Goal: Transaction & Acquisition: Purchase product/service

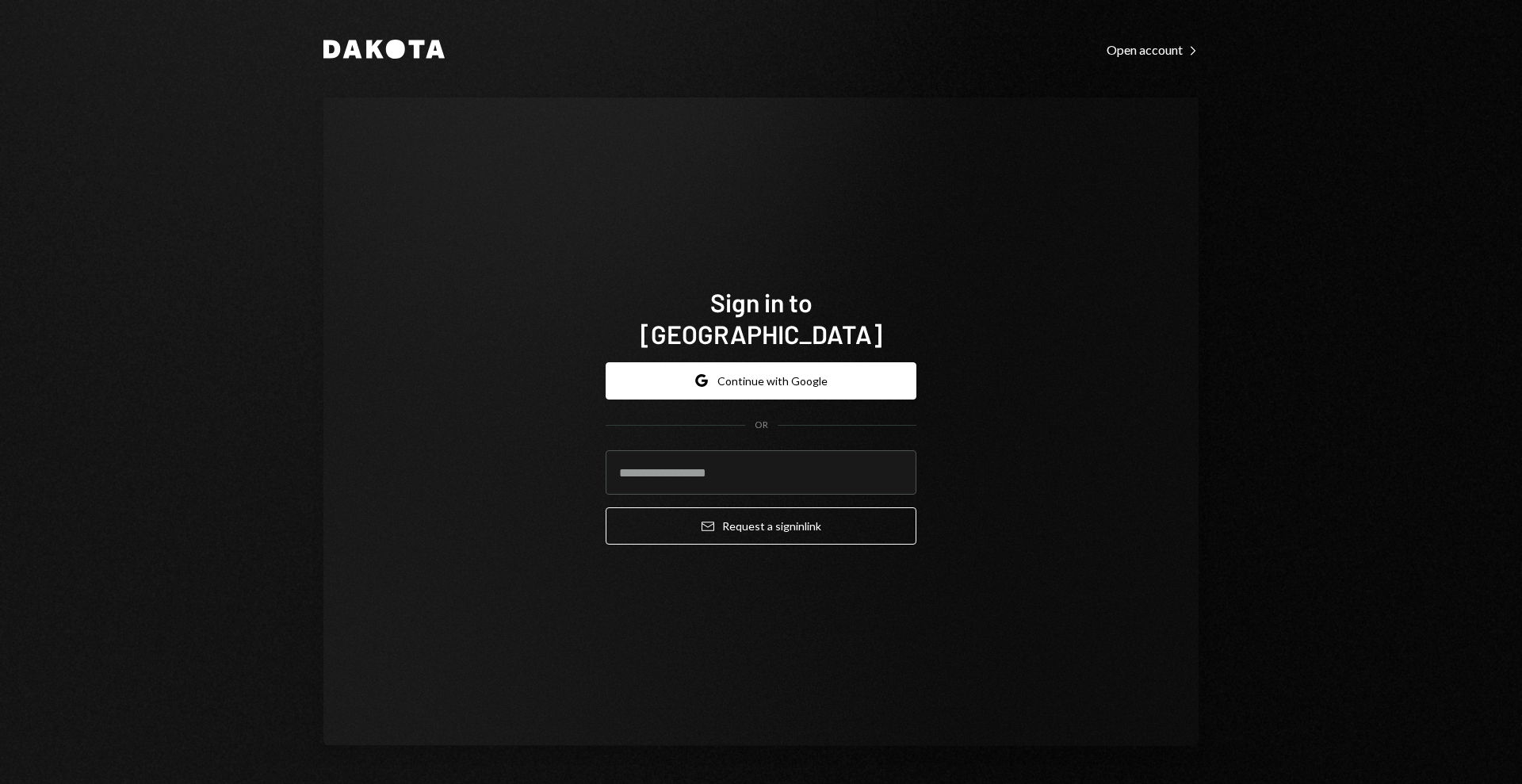
click at [776, 144] on div "Sign in to [GEOGRAPHIC_DATA] Google Continue with Google OR Email Request a sig…" at bounding box center [761, 421] width 876 height 648
click at [780, 370] on button "Google Continue with Google" at bounding box center [761, 380] width 311 height 38
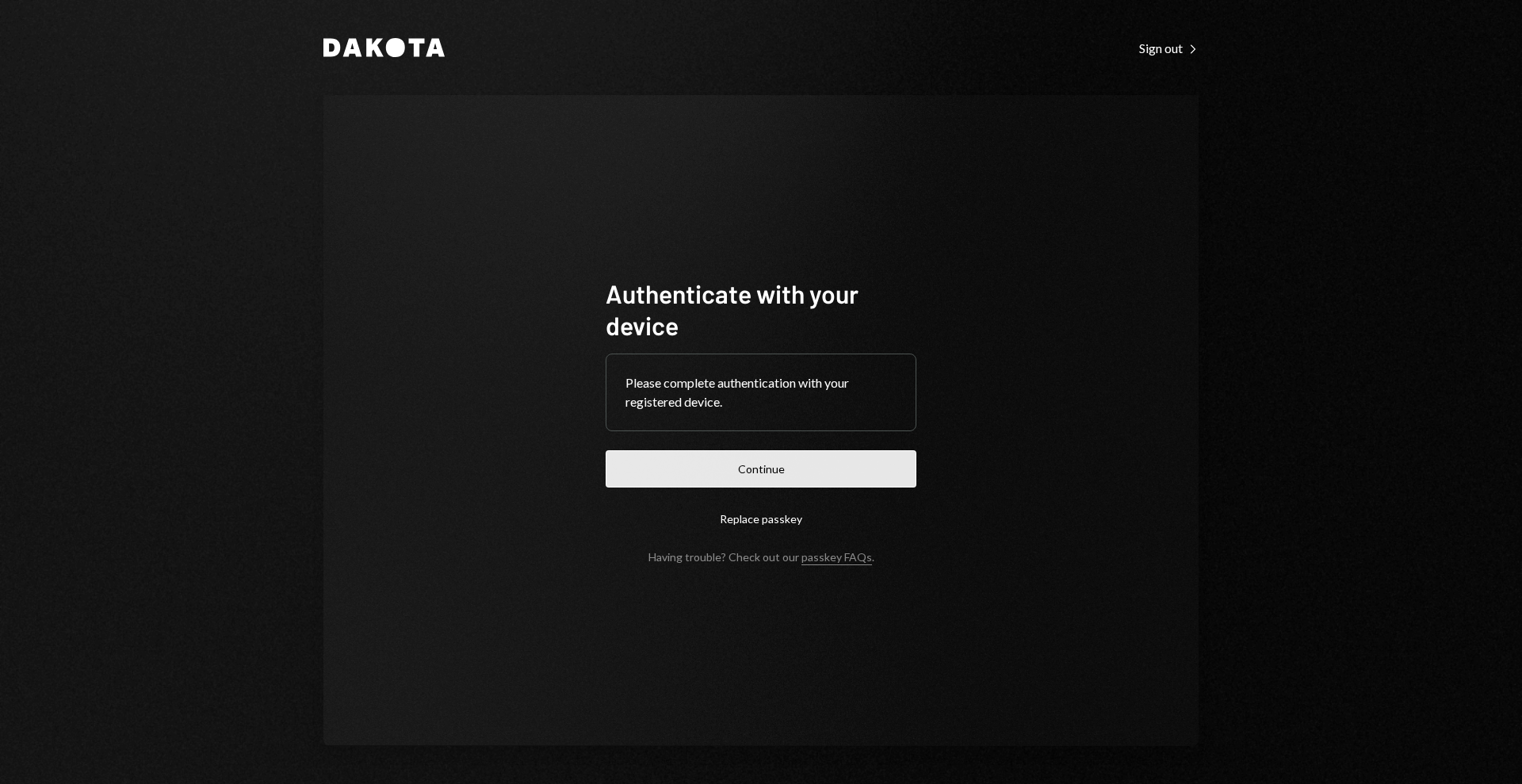
click at [769, 456] on button "Continue" at bounding box center [761, 468] width 311 height 38
click at [855, 469] on button "Continue" at bounding box center [761, 468] width 311 height 38
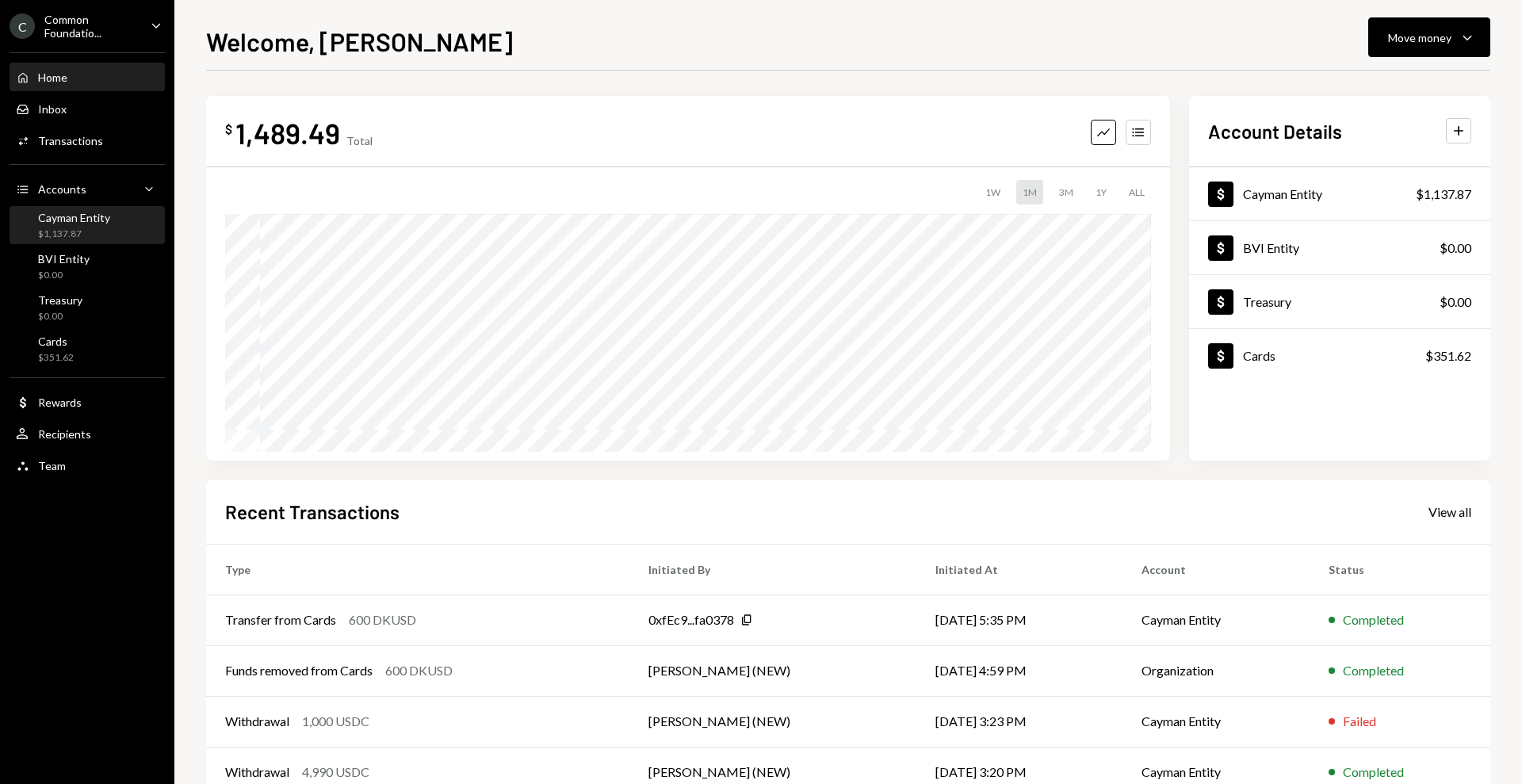
click at [90, 221] on div "Cayman Entity" at bounding box center [74, 217] width 72 height 13
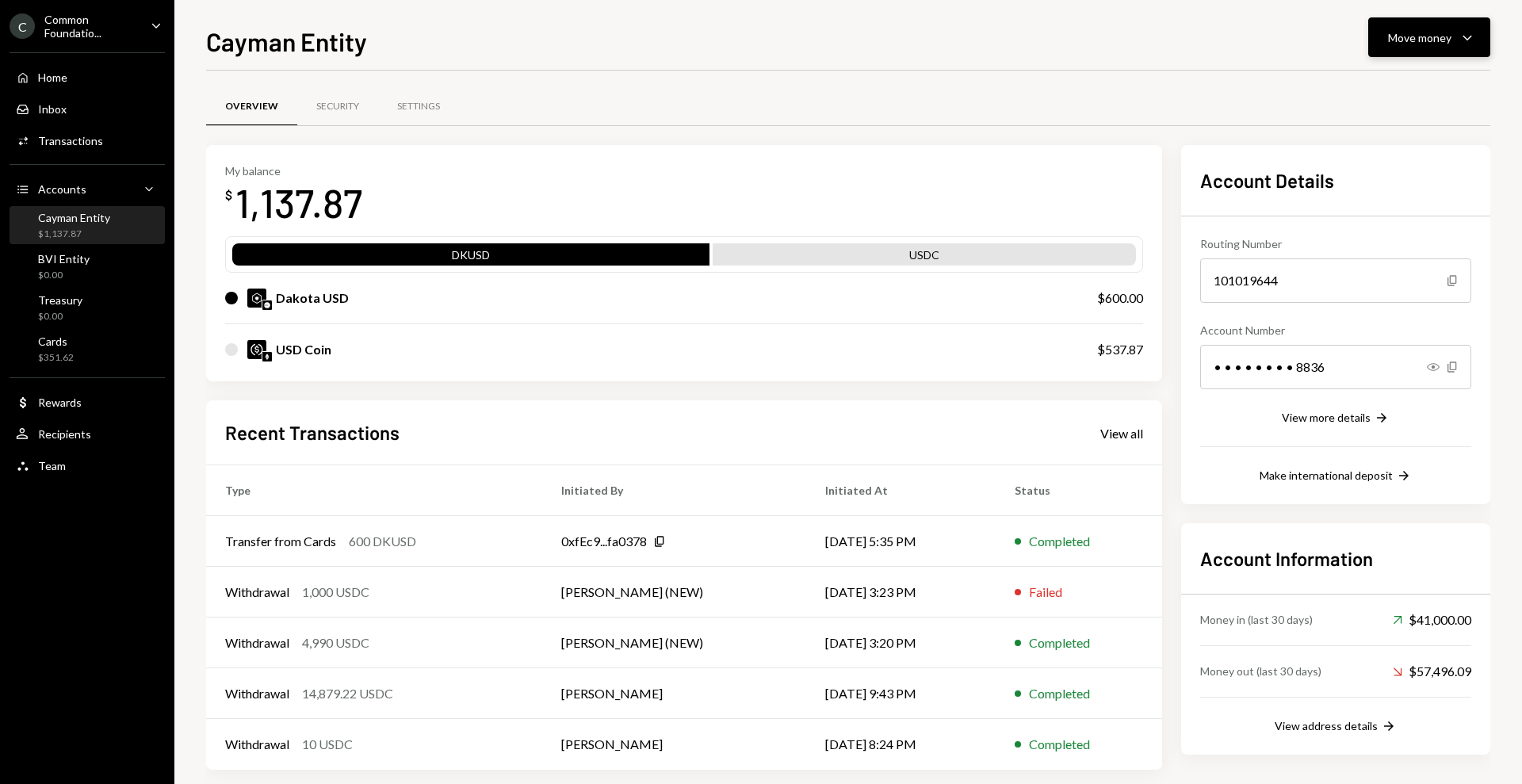
click at [1433, 33] on div "Move money" at bounding box center [1420, 38] width 64 height 17
click at [1399, 193] on div "Swap Swap stablecoins" at bounding box center [1405, 206] width 159 height 36
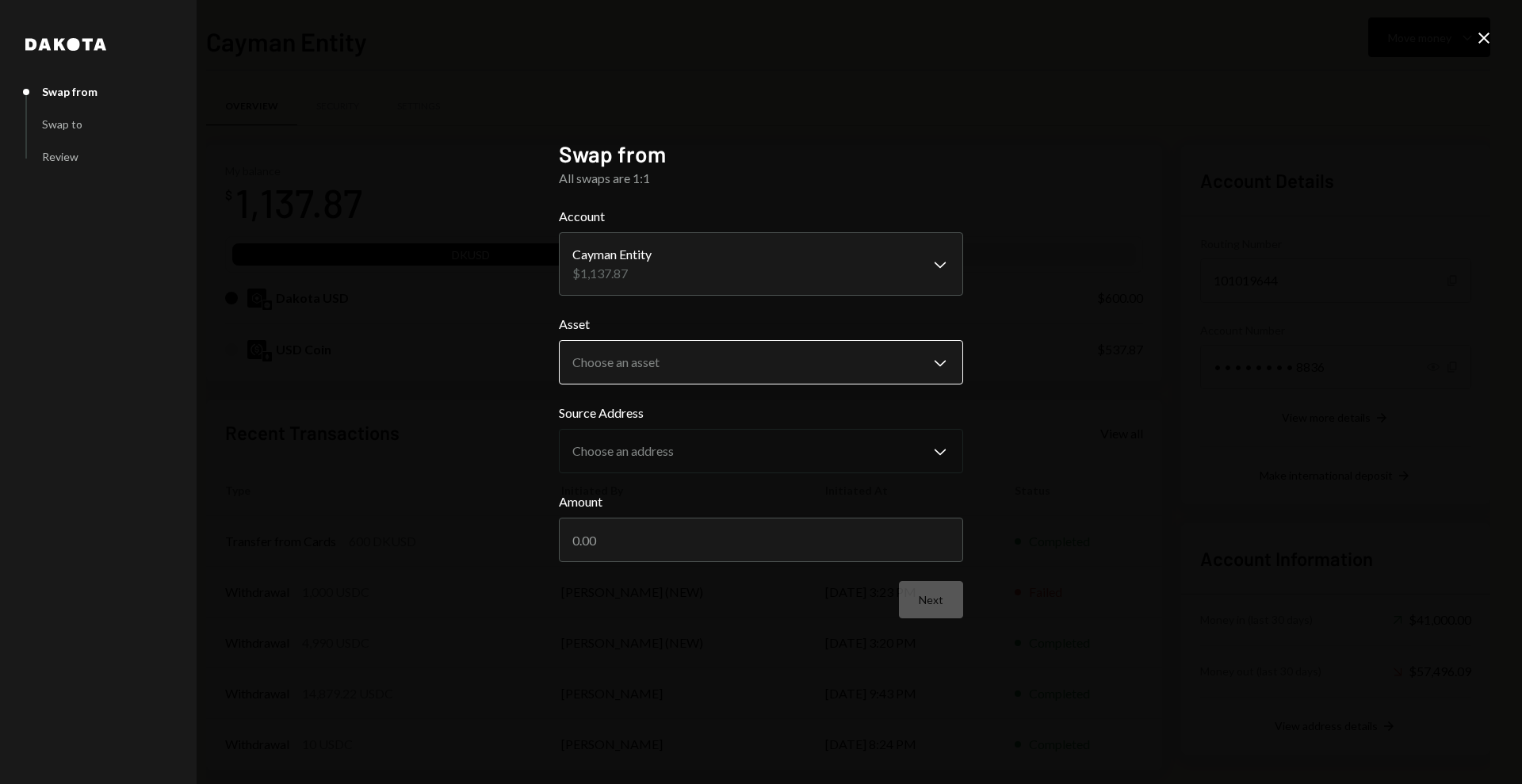
click at [770, 374] on body "C Common Foundatio... Caret Down Home Home Inbox Inbox Activities Transactions …" at bounding box center [761, 392] width 1522 height 784
click at [749, 346] on div "DKUSD USDC" at bounding box center [757, 387] width 413 height 89
select select "*****"
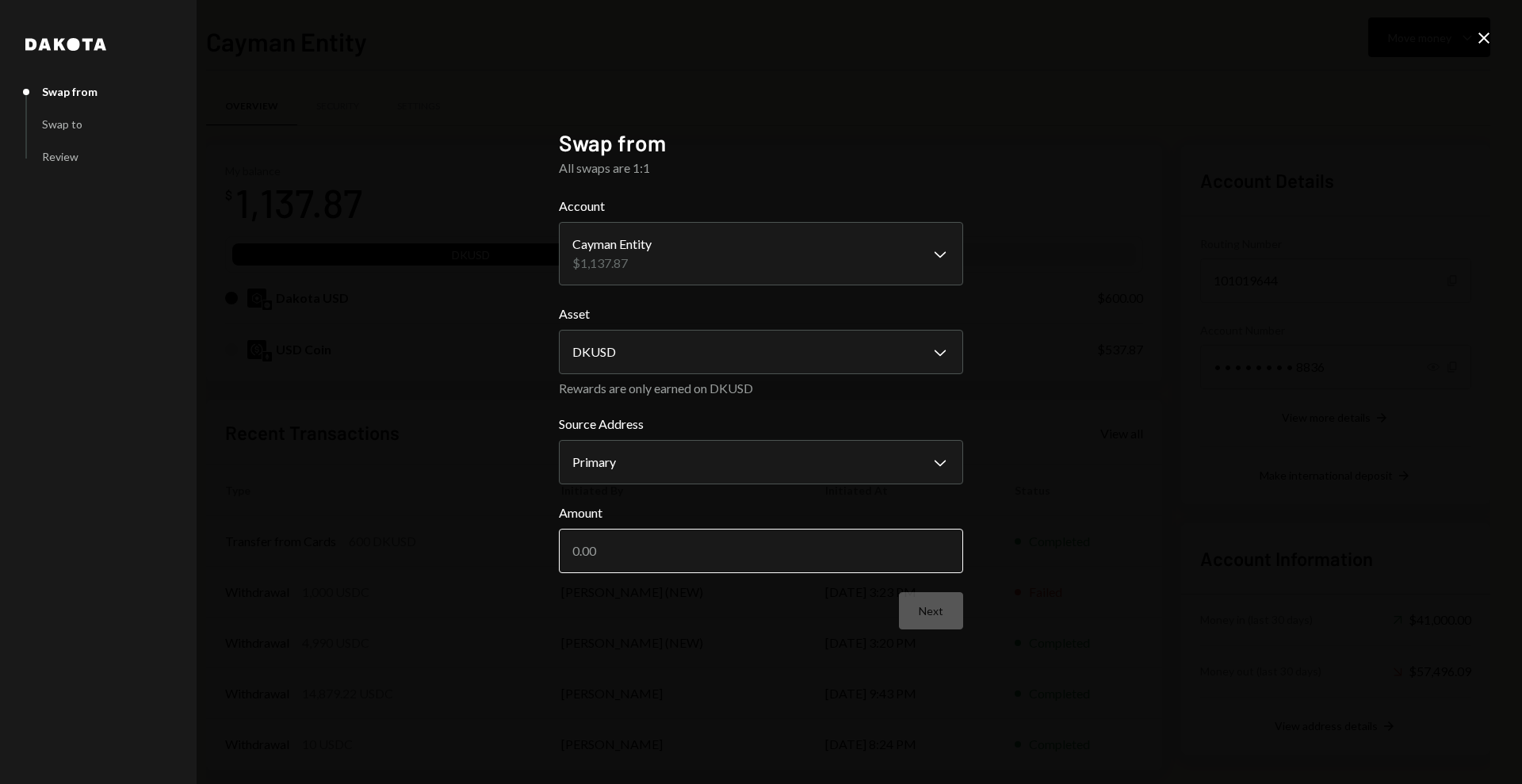
click at [682, 552] on input "Amount" at bounding box center [760, 550] width 404 height 44
type input "600"
click at [937, 614] on button "Next" at bounding box center [931, 610] width 64 height 38
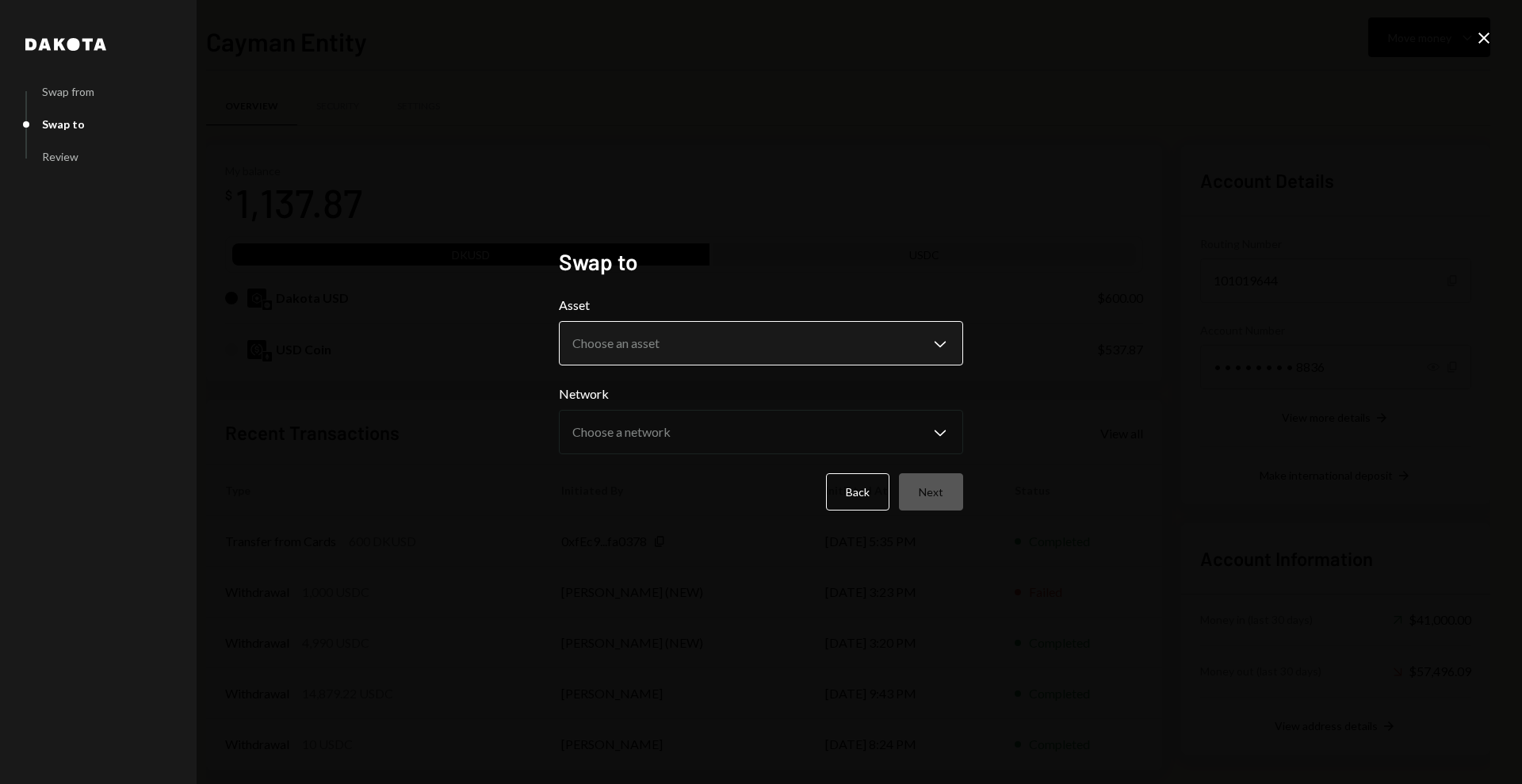
click at [698, 334] on body "C Common Foundatio... Caret Down Home Home Inbox Inbox Activities Transactions …" at bounding box center [761, 392] width 1522 height 784
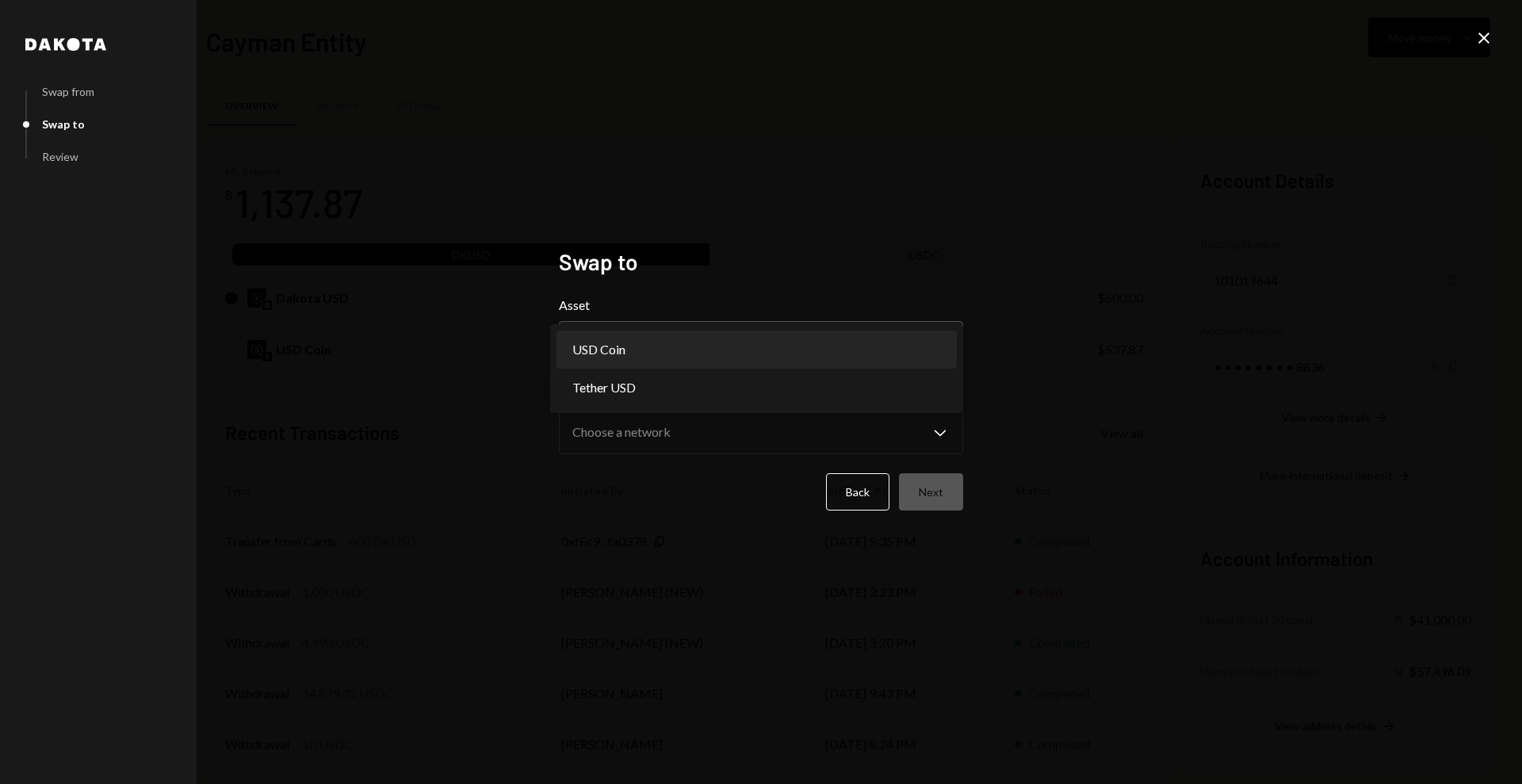
select select "****"
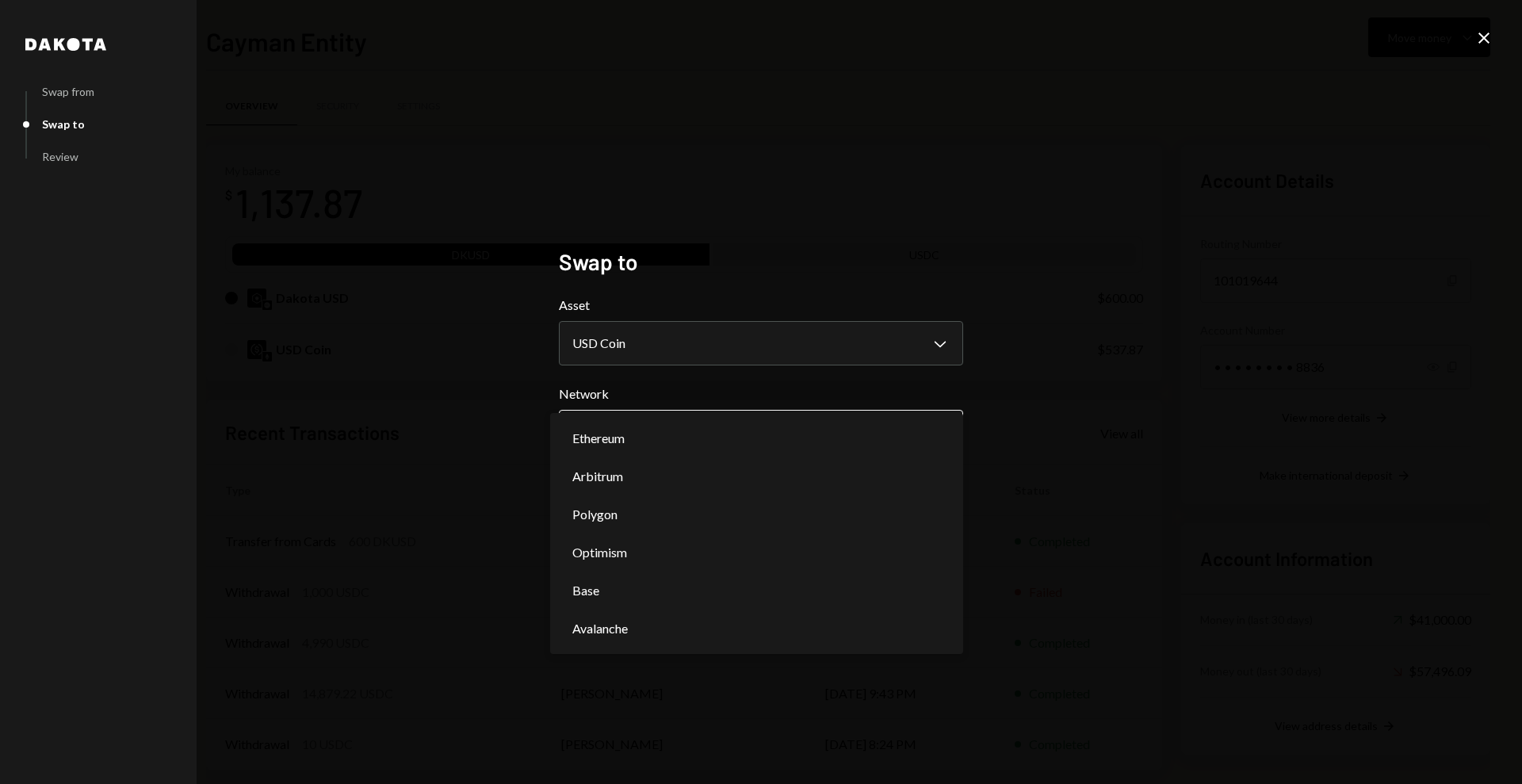
click at [723, 421] on body "C Common Foundatio... Caret Down Home Home Inbox Inbox Activities Transactions …" at bounding box center [761, 392] width 1522 height 784
select select "**********"
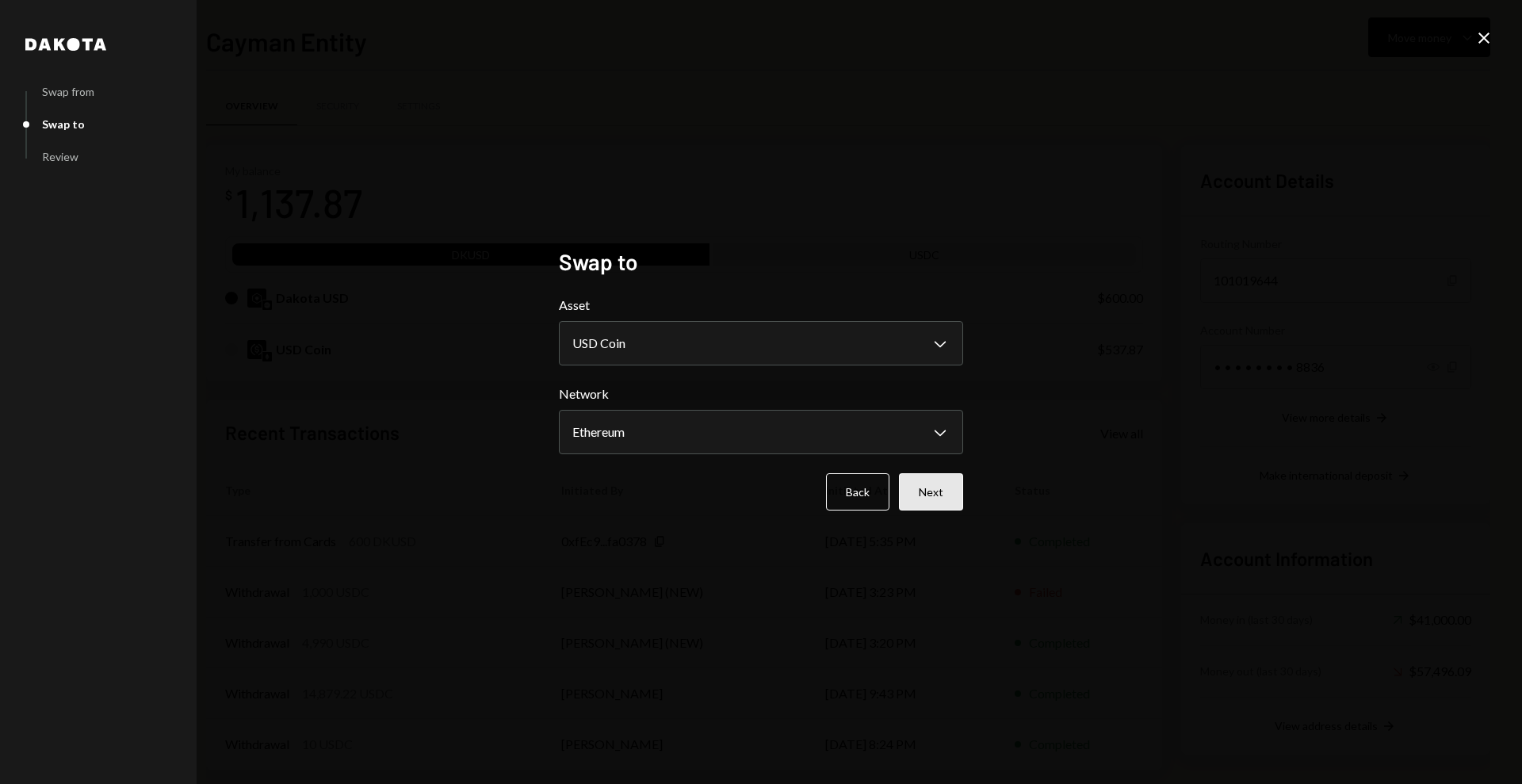
click at [947, 488] on button "Next" at bounding box center [931, 491] width 64 height 38
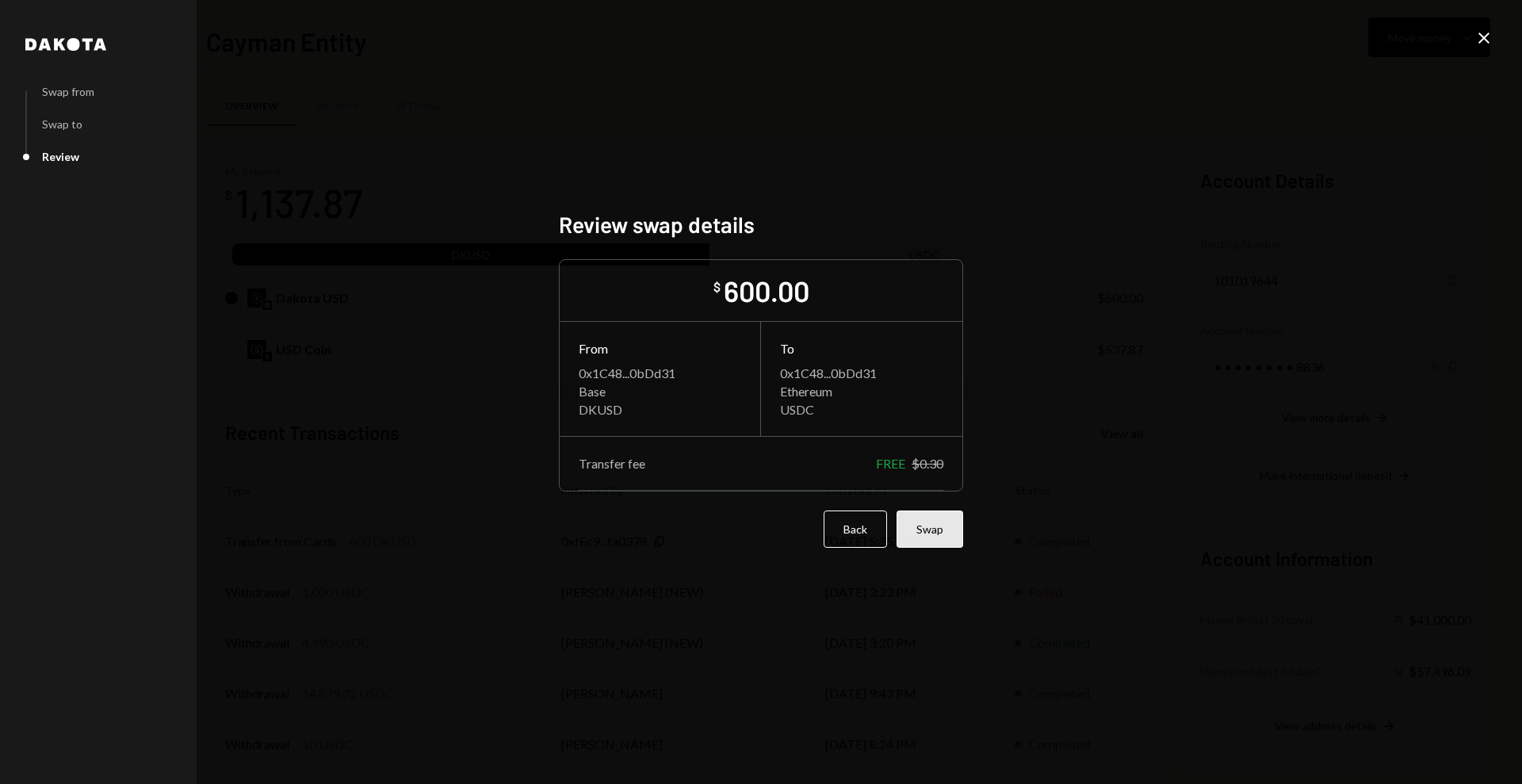
click at [943, 523] on button "Swap" at bounding box center [930, 529] width 67 height 38
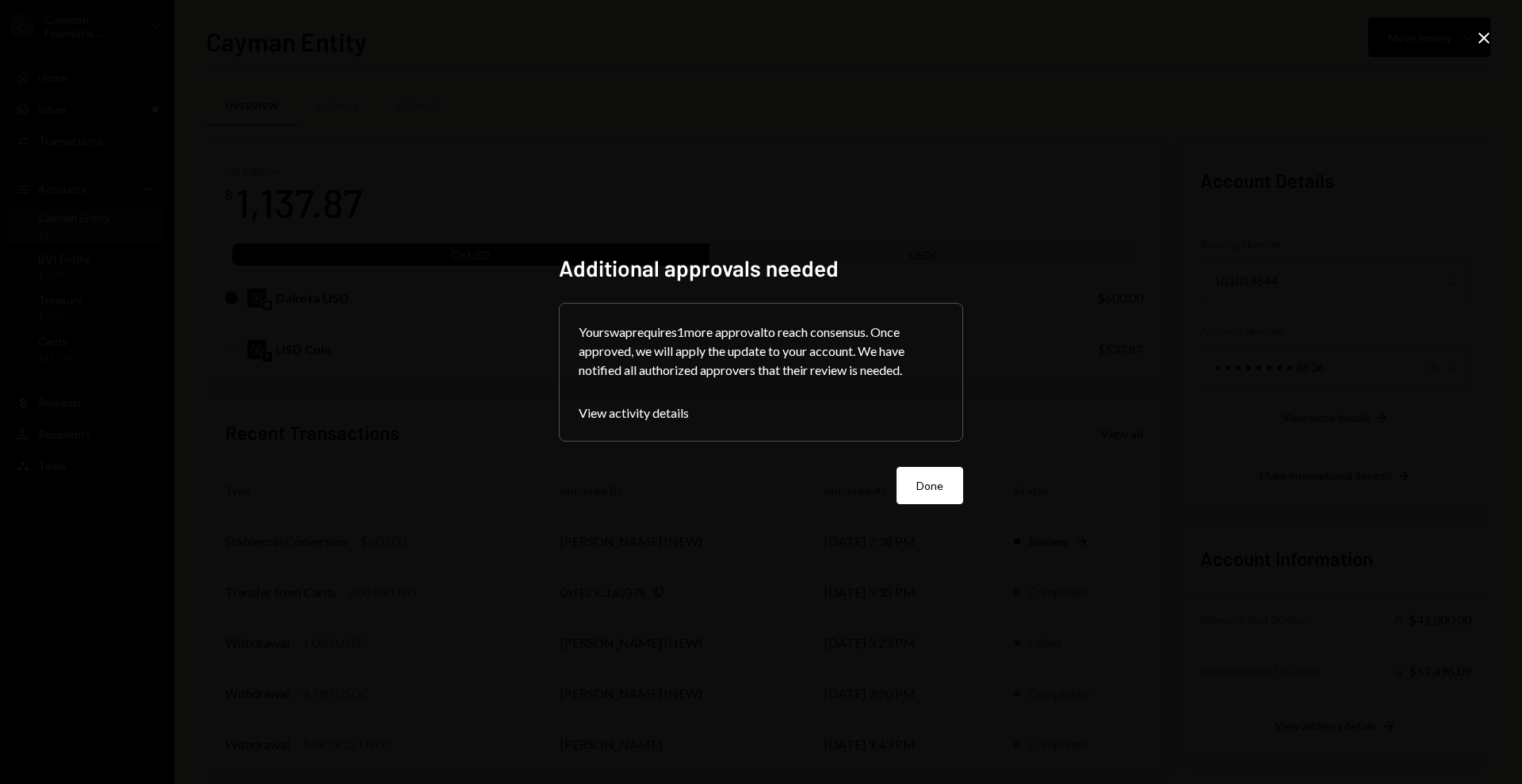
click at [1502, 125] on div "Additional approvals needed Your swap requires 1 more approval to reach consens…" at bounding box center [761, 392] width 1522 height 784
click at [925, 497] on button "Done" at bounding box center [930, 485] width 67 height 38
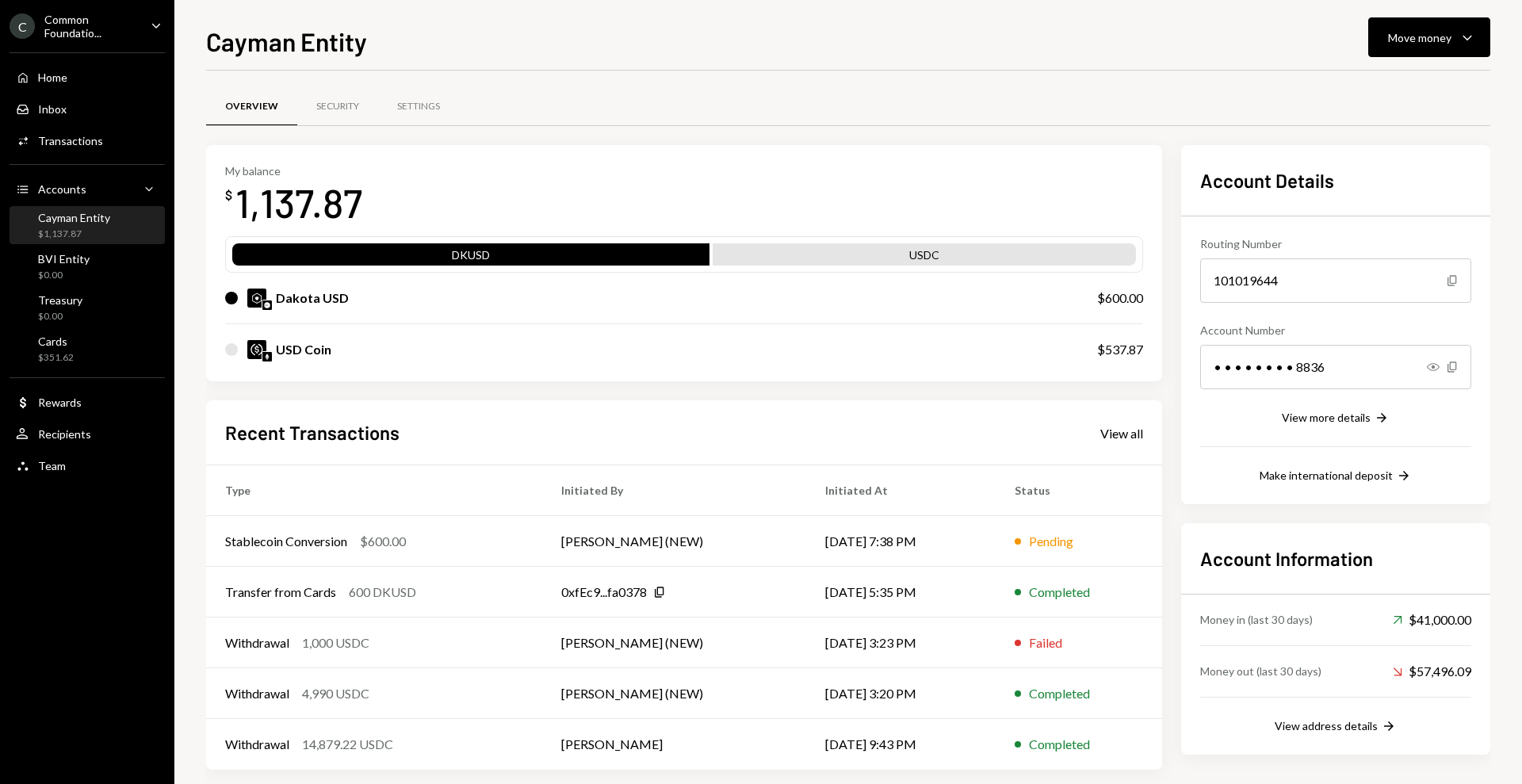
click at [73, 225] on div "Cayman Entity $1,137.87" at bounding box center [74, 226] width 72 height 30
click at [83, 99] on div "Inbox Inbox" at bounding box center [87, 109] width 143 height 27
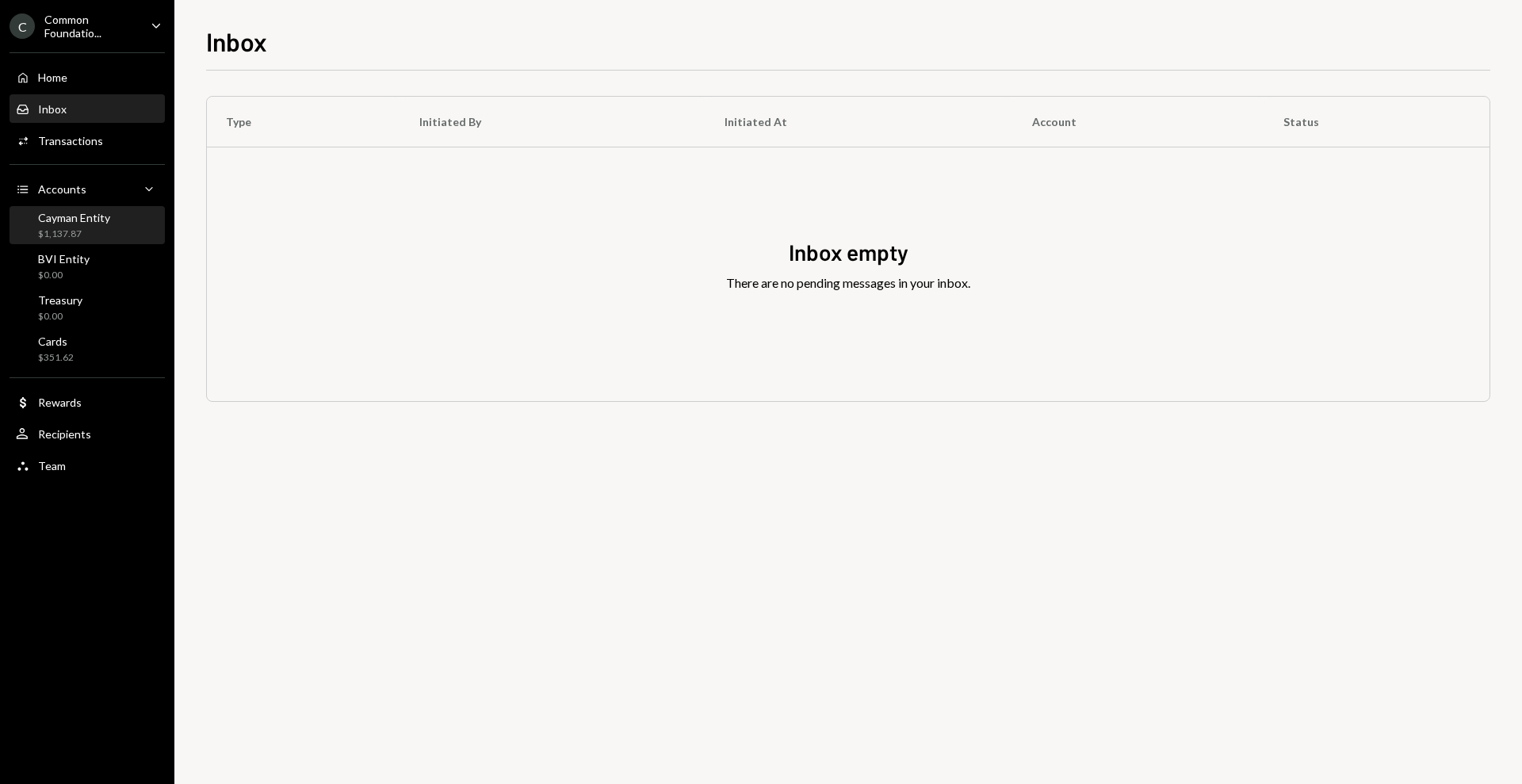
click at [104, 214] on div "Cayman Entity" at bounding box center [74, 217] width 72 height 13
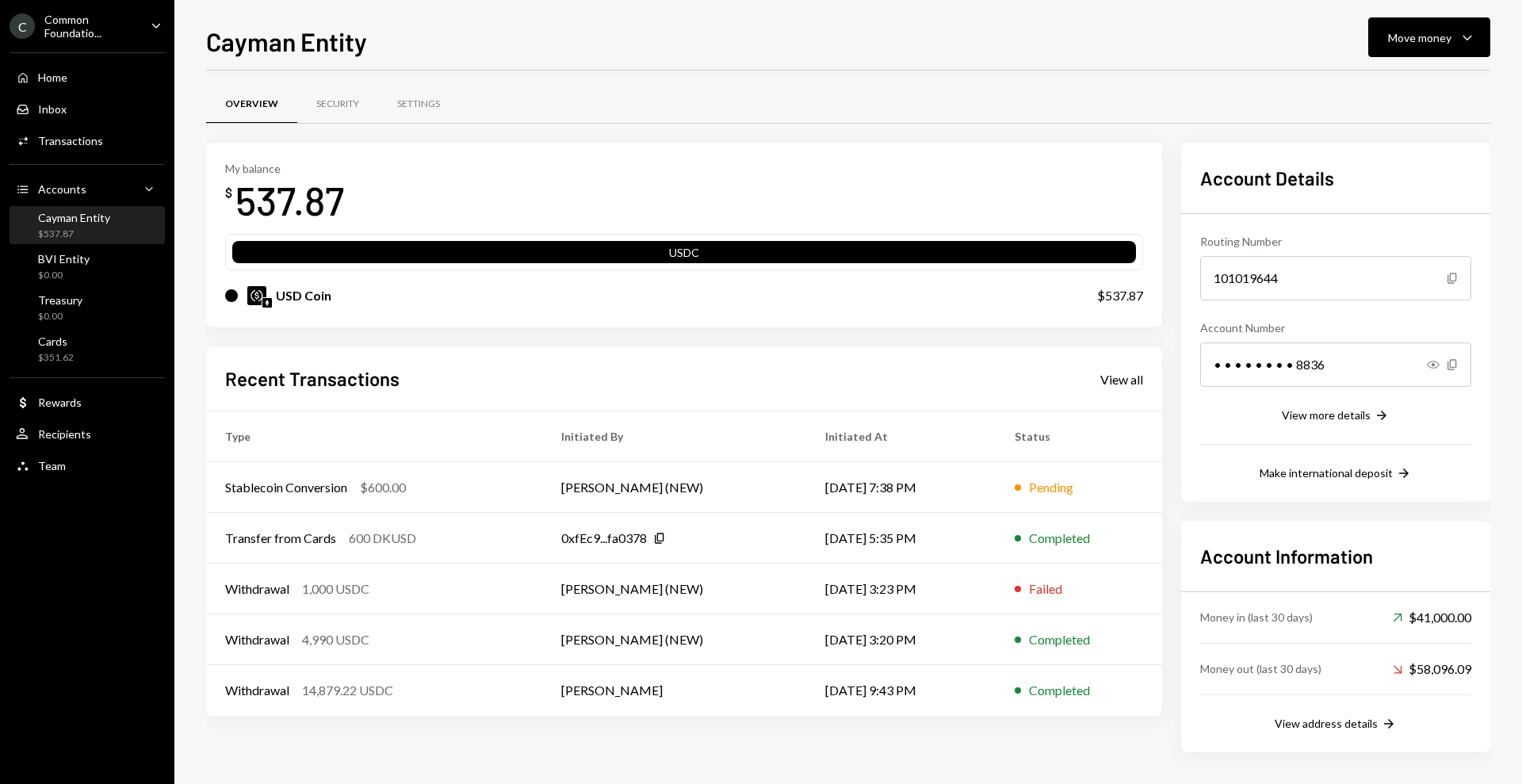
scroll to position [3, 0]
click at [406, 757] on div "Overview Security Settings My balance $ 537.87 USDC USD Coin $537.87 Recent Tra…" at bounding box center [848, 439] width 1285 height 690
